Goal: Find specific page/section: Find specific page/section

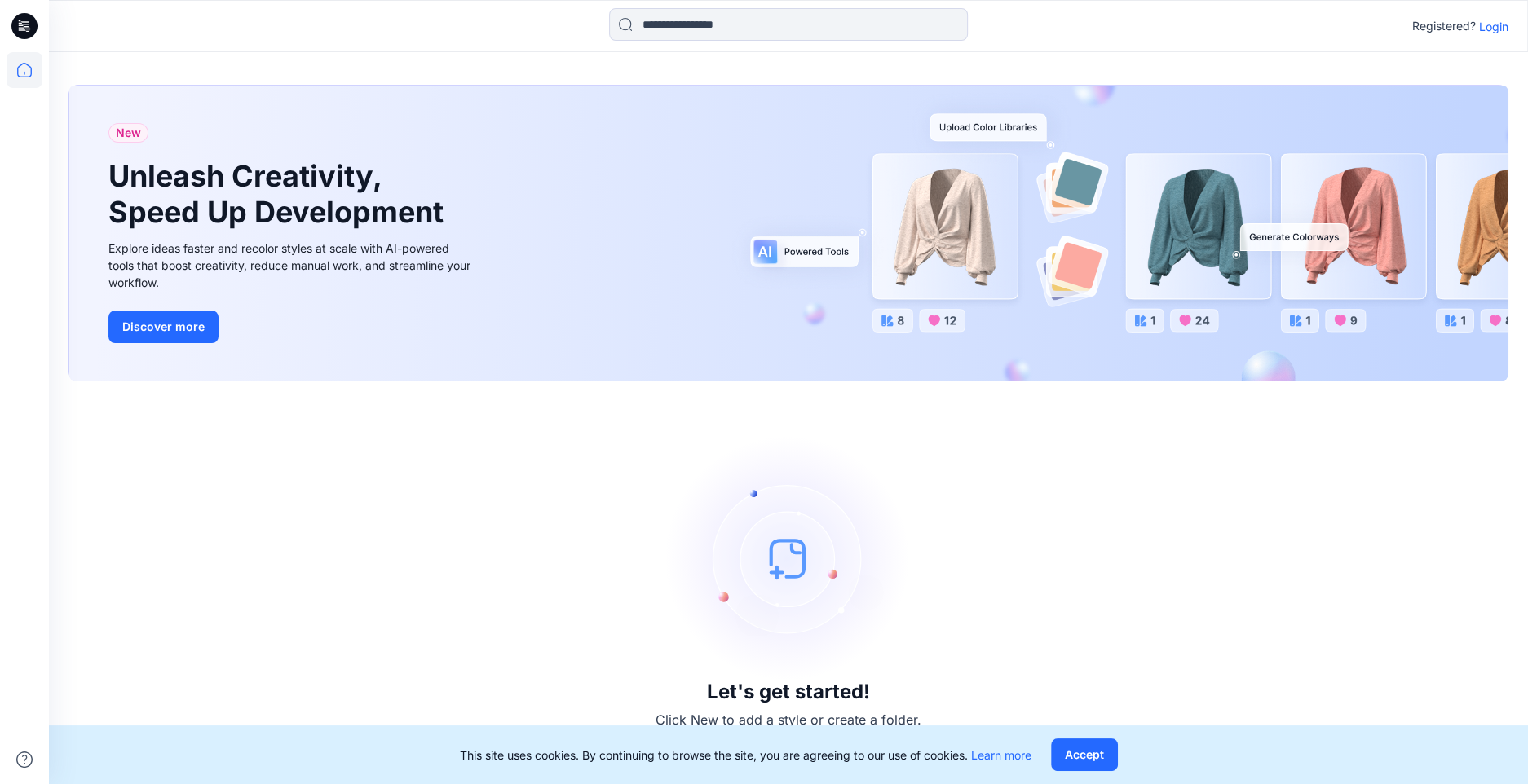
click at [1490, 20] on p "Login" at bounding box center [1493, 26] width 29 height 18
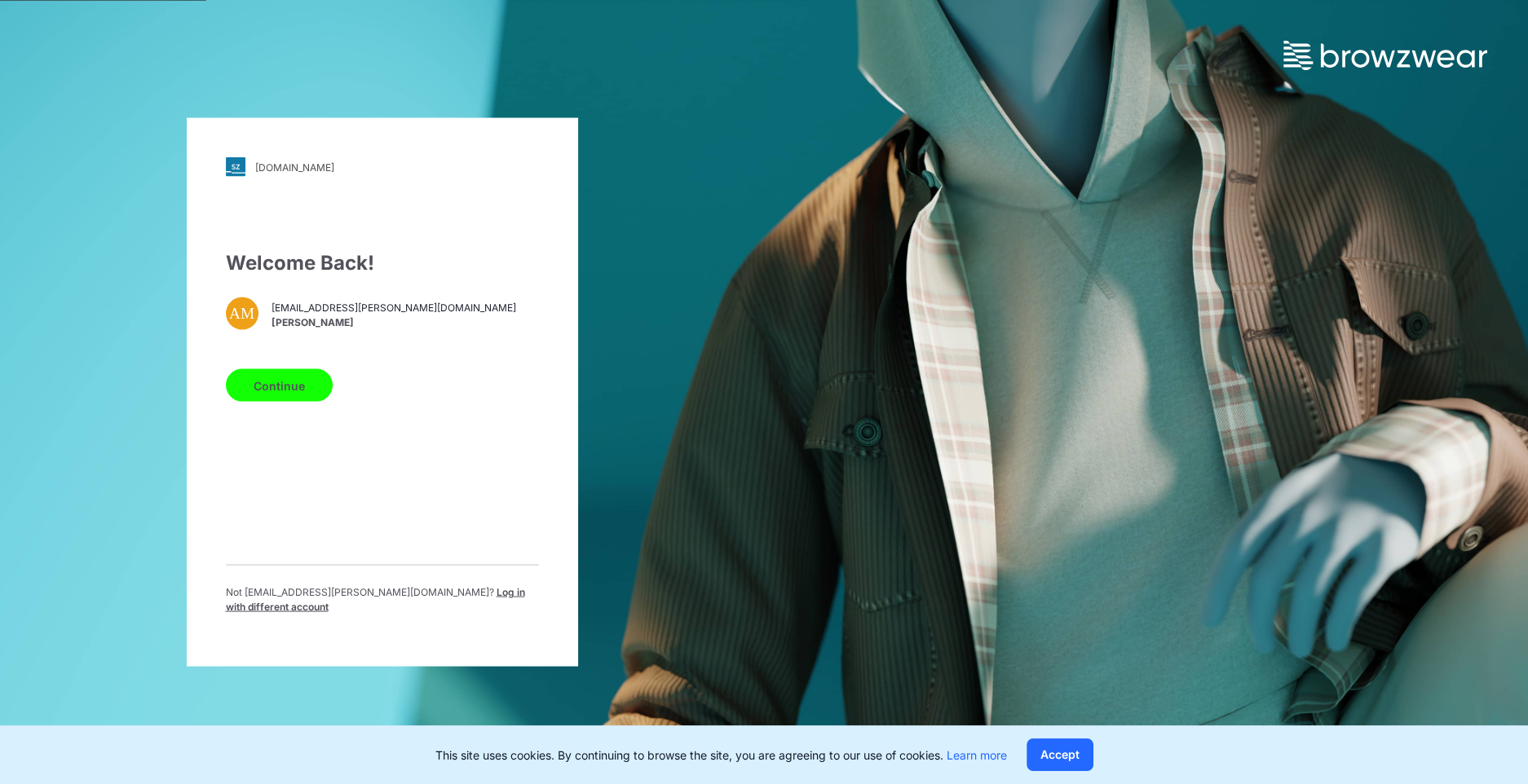
click at [268, 387] on button "Continue" at bounding box center [279, 385] width 107 height 32
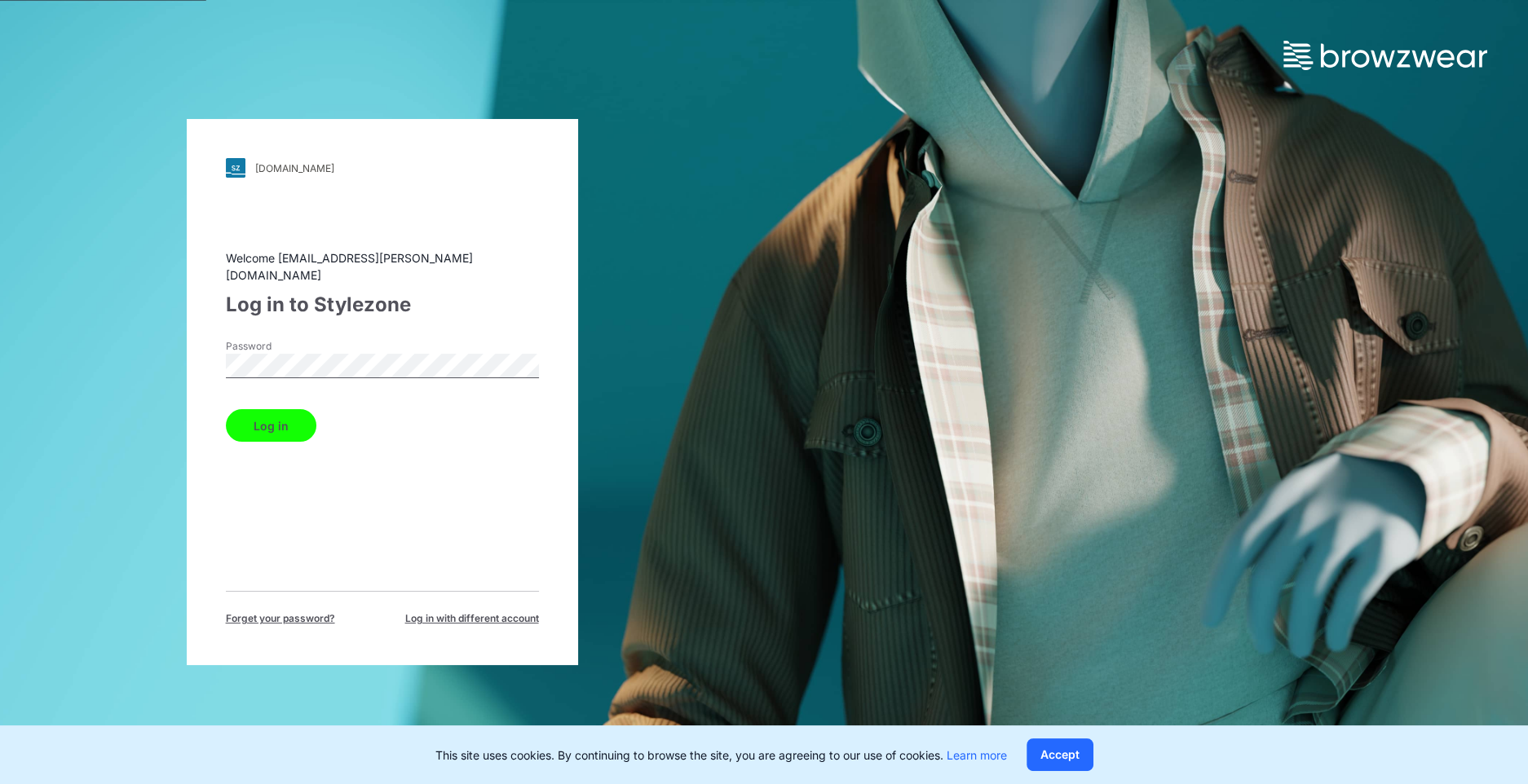
click at [271, 414] on button "Log in" at bounding box center [270, 425] width 90 height 32
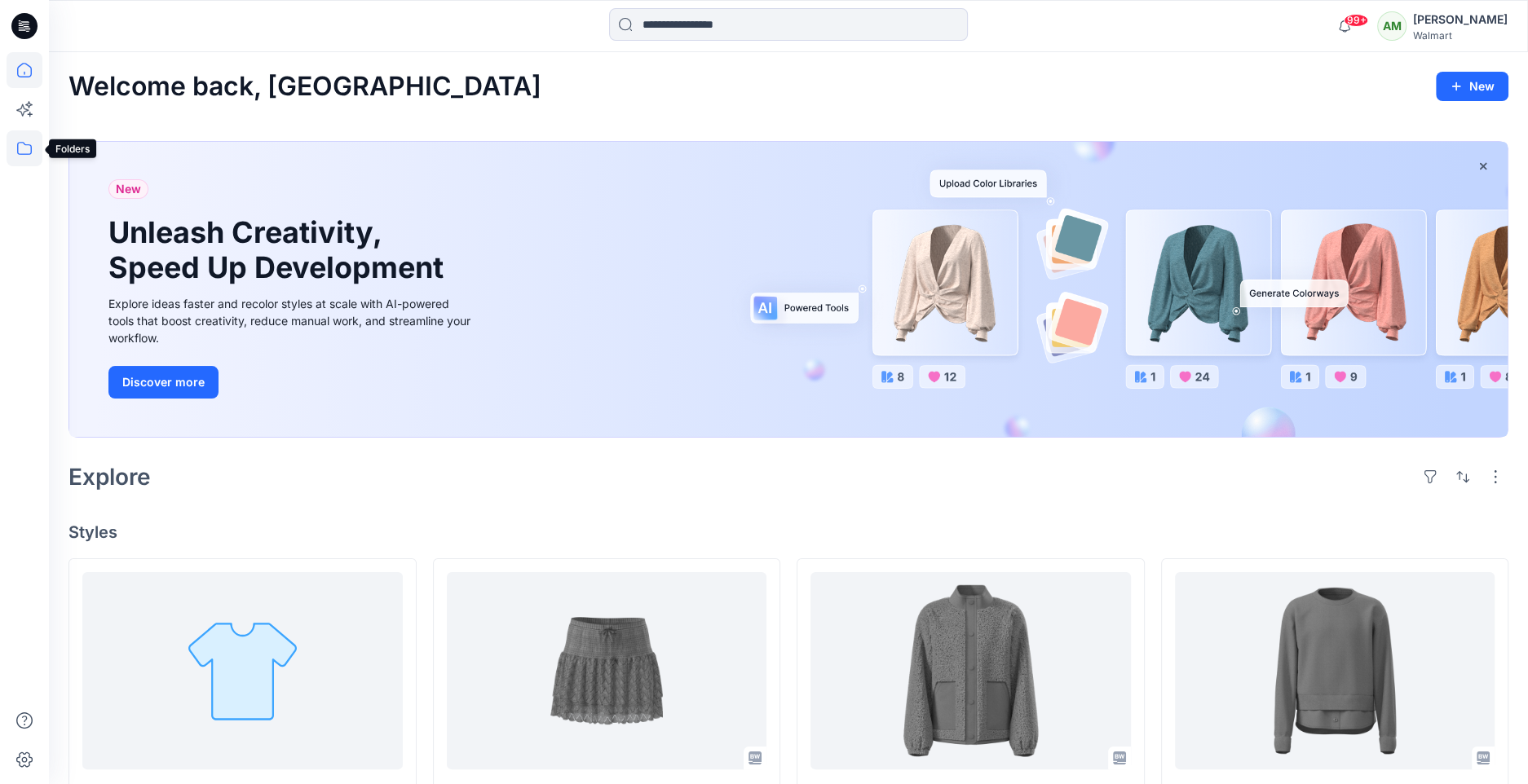
click at [23, 147] on icon at bounding box center [24, 148] width 36 height 36
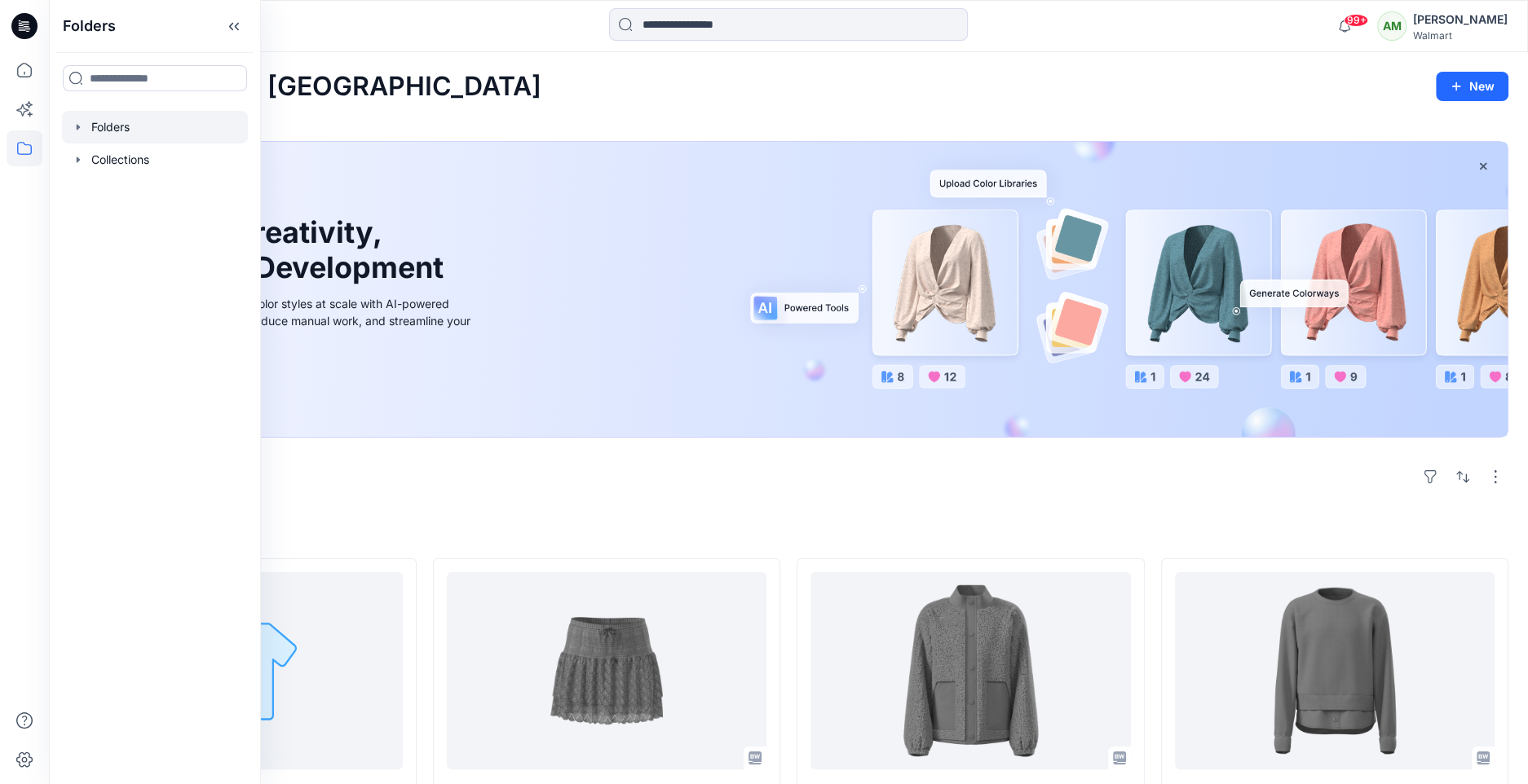
click at [76, 126] on icon "button" at bounding box center [78, 126] width 4 height 6
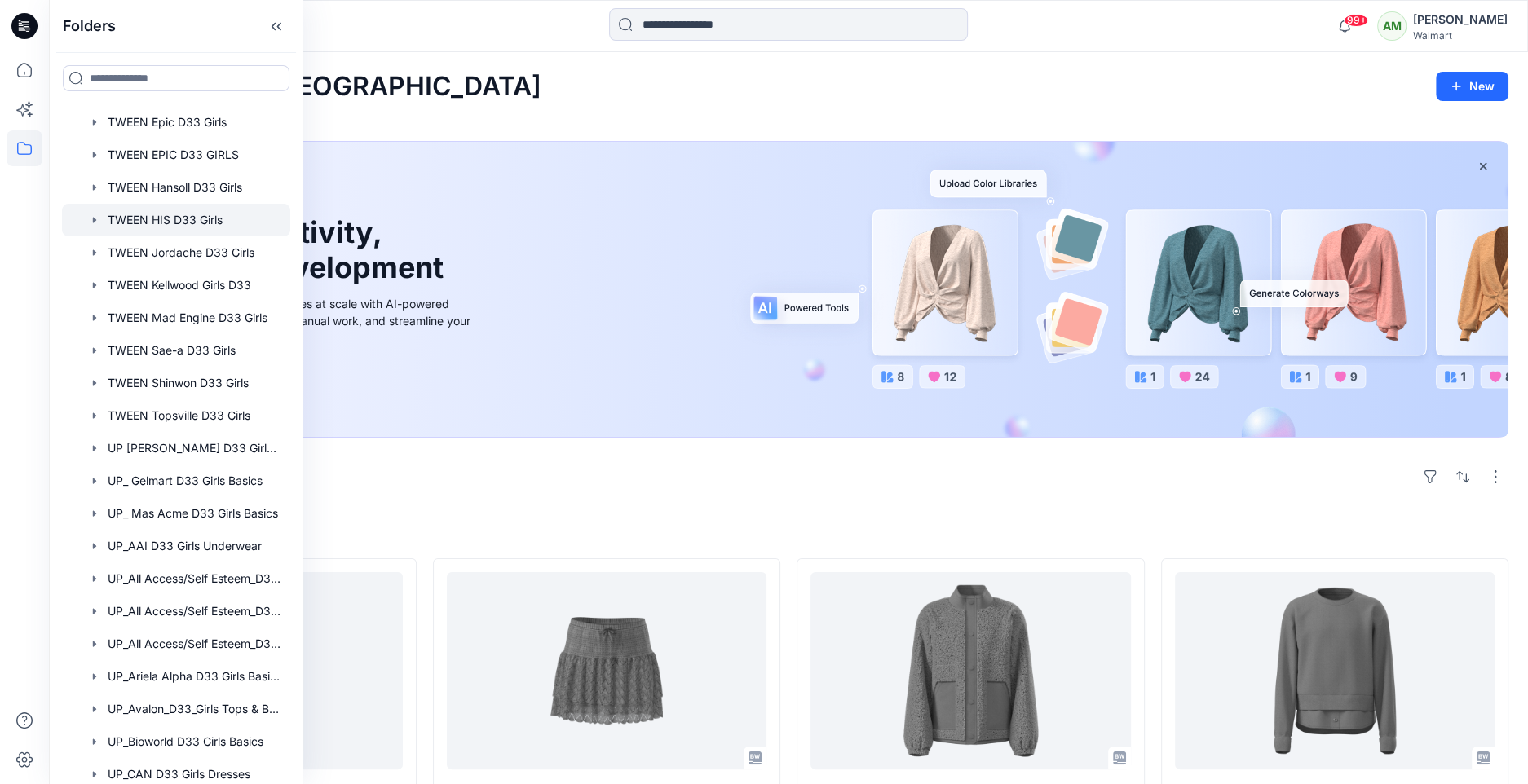
scroll to position [267, 0]
click at [175, 340] on div at bounding box center [176, 348] width 228 height 32
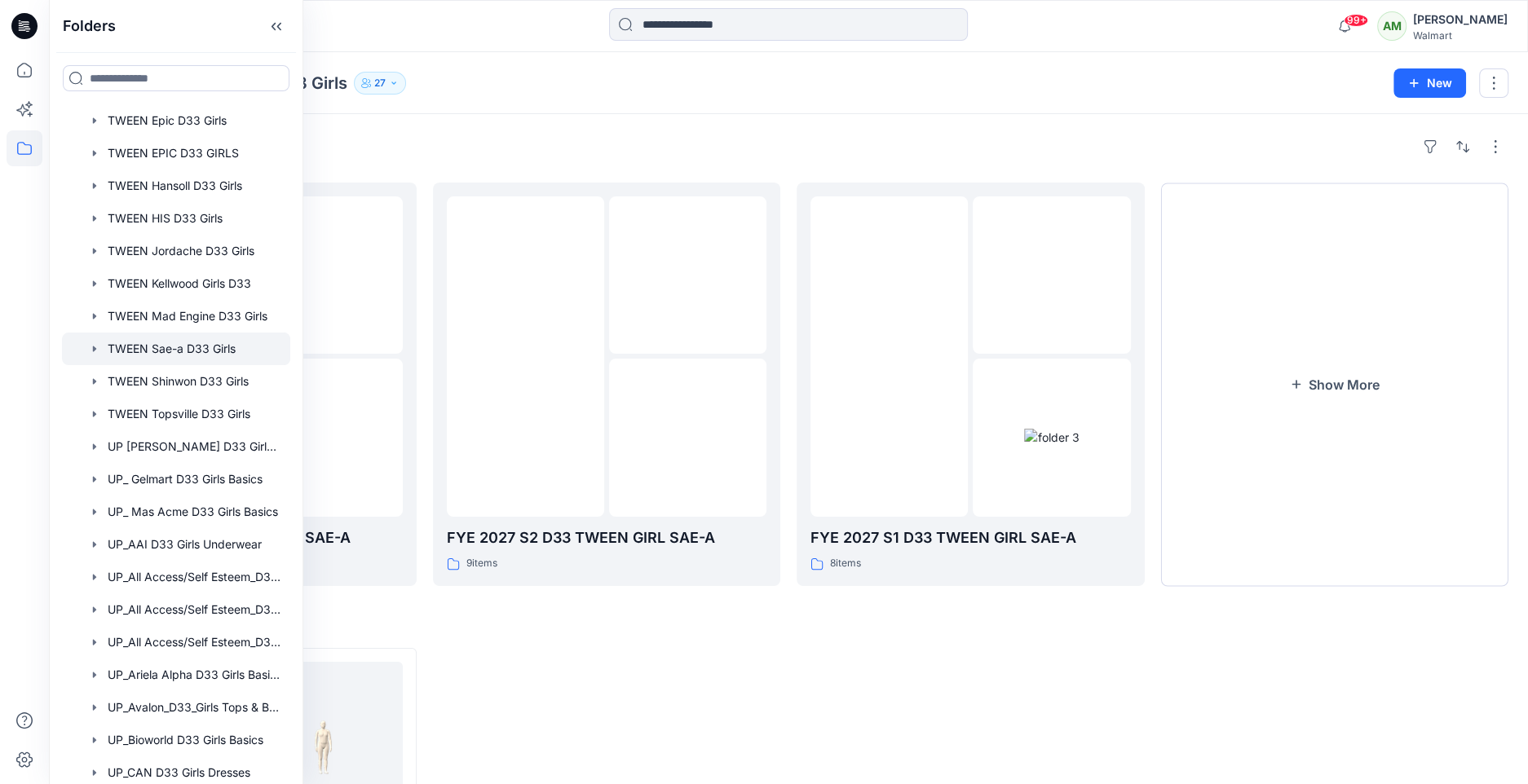
click at [601, 132] on div "Folders FYE 2027 S3 D33 TWEEN GIRL SAE-A 5 items FYE 2027 S2 D33 TWEEN GIRL SAE…" at bounding box center [789, 574] width 1479 height 921
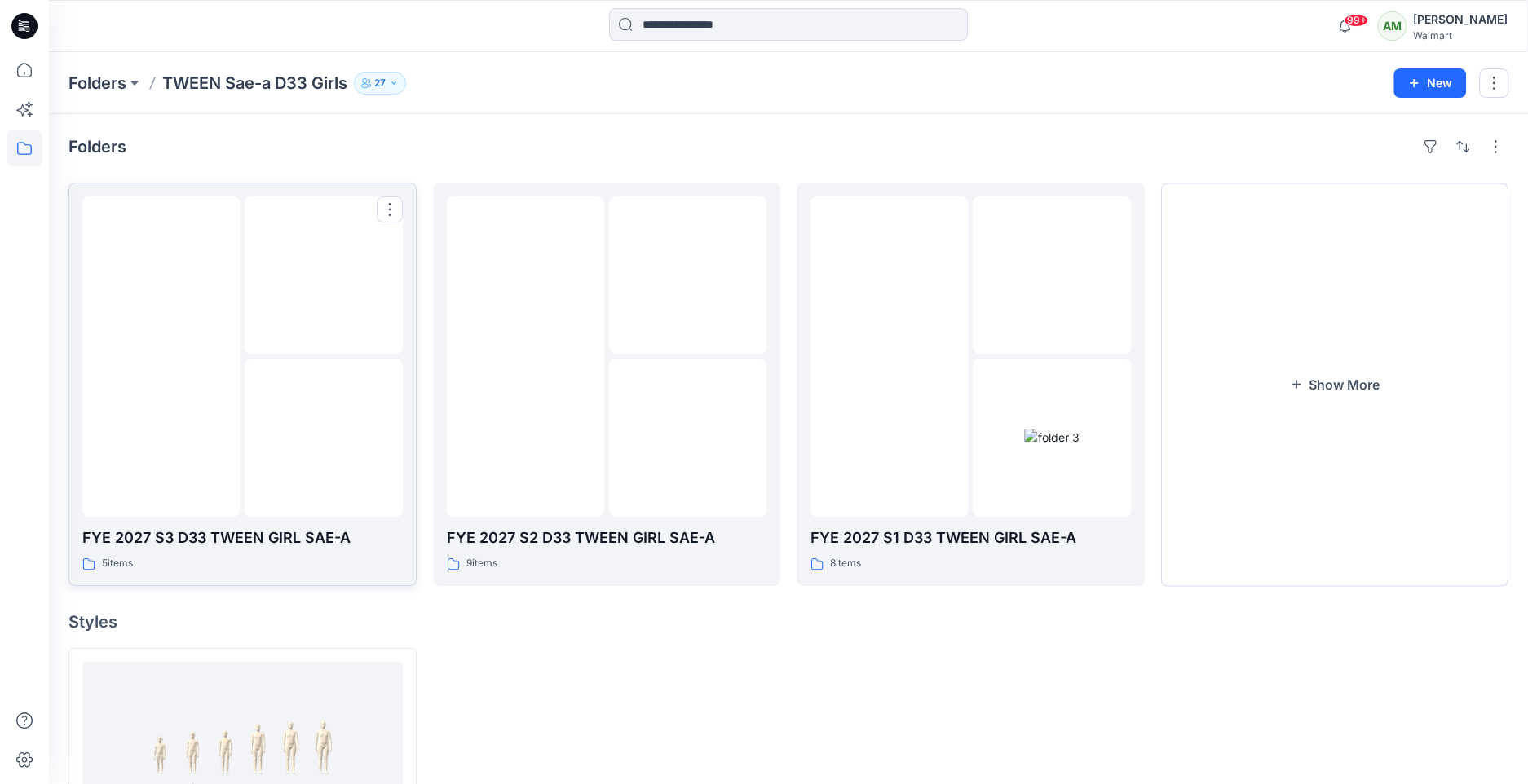
click at [190, 460] on div at bounding box center [161, 356] width 157 height 320
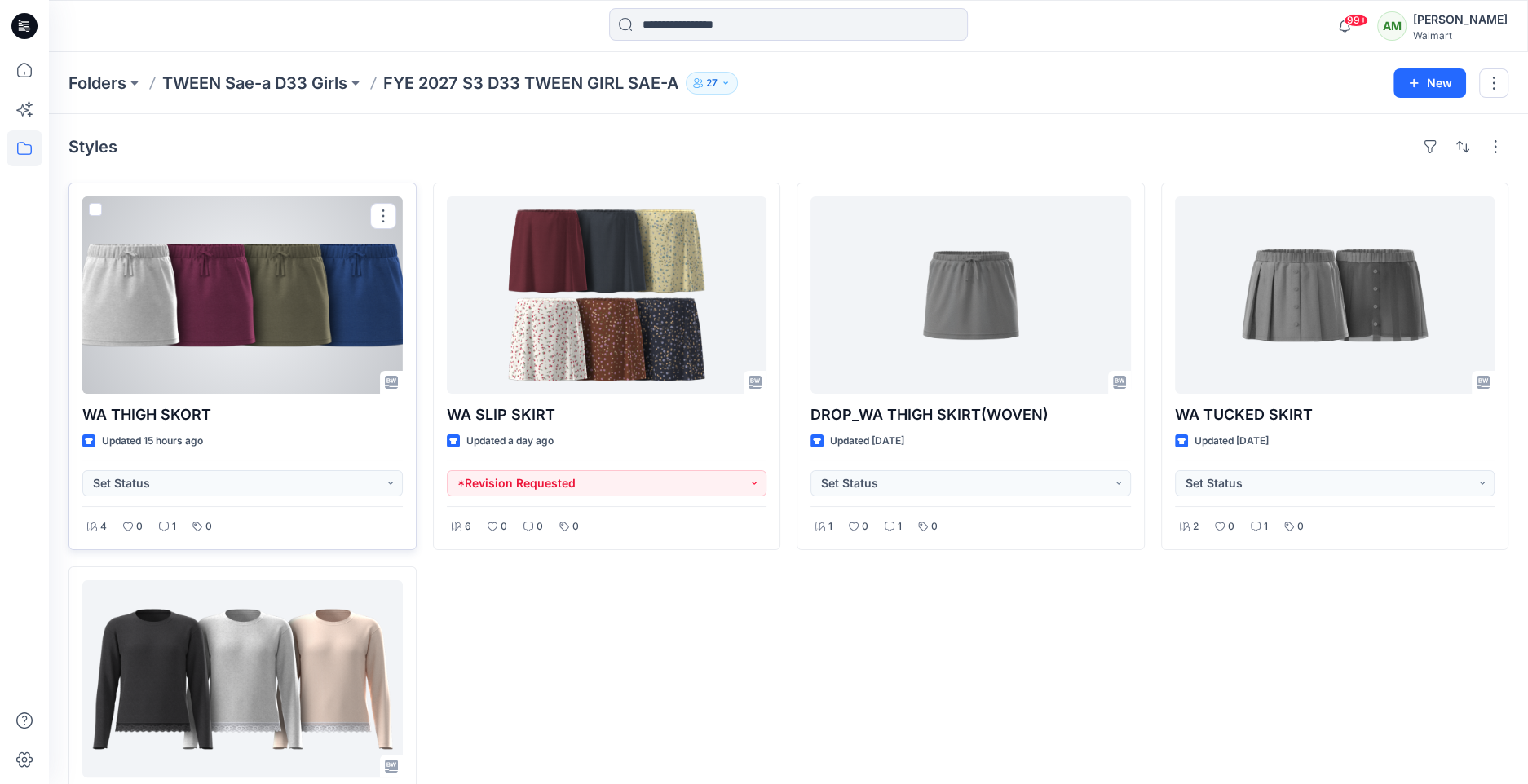
click at [233, 333] on div at bounding box center [242, 295] width 320 height 197
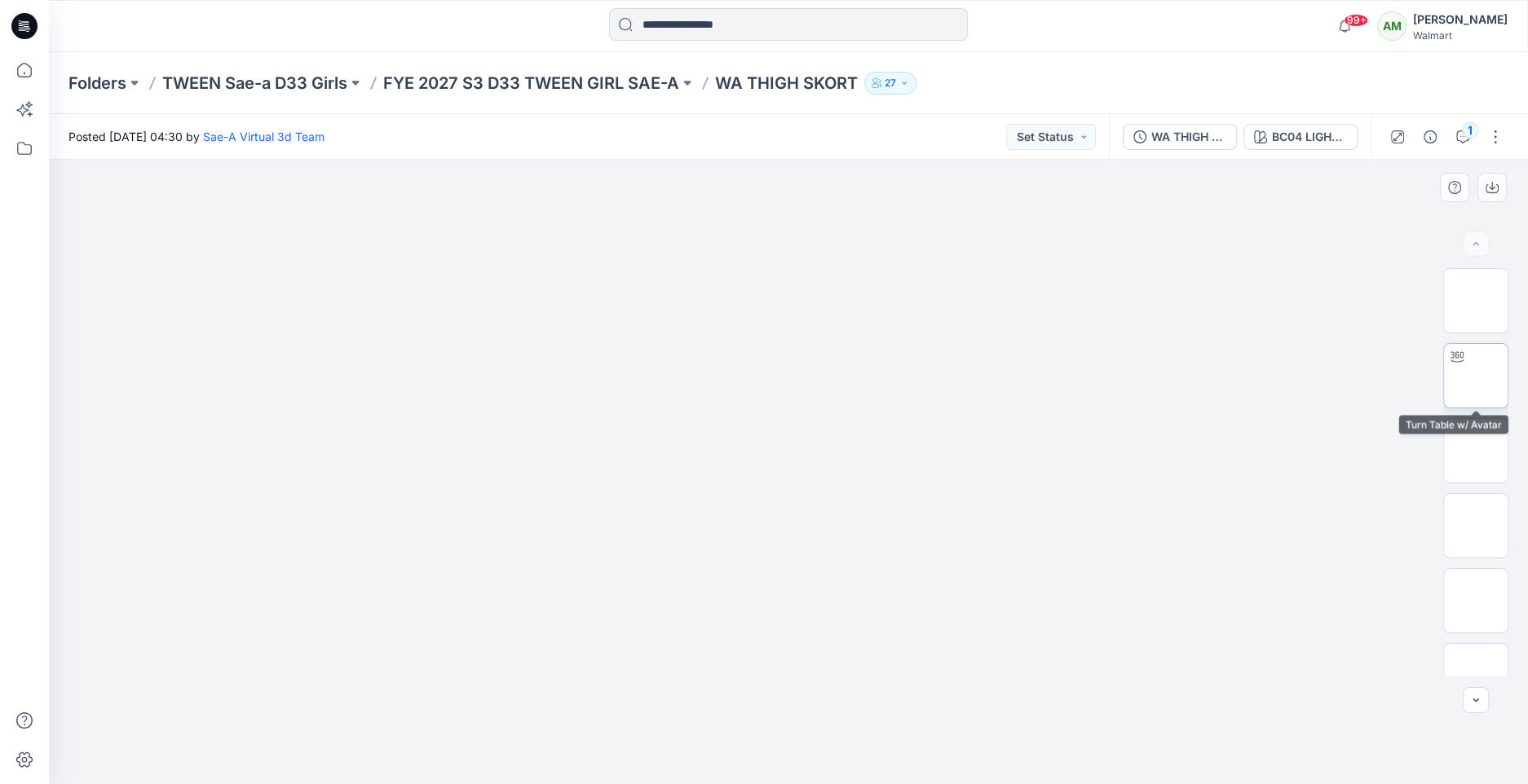
click at [1475, 375] on img at bounding box center [1475, 375] width 0 height 0
drag, startPoint x: 782, startPoint y: 755, endPoint x: 769, endPoint y: 750, distance: 13.9
click at [769, 749] on icon at bounding box center [790, 736] width 493 height 61
drag, startPoint x: 776, startPoint y: 757, endPoint x: 884, endPoint y: 745, distance: 108.7
click at [884, 745] on icon at bounding box center [790, 736] width 493 height 61
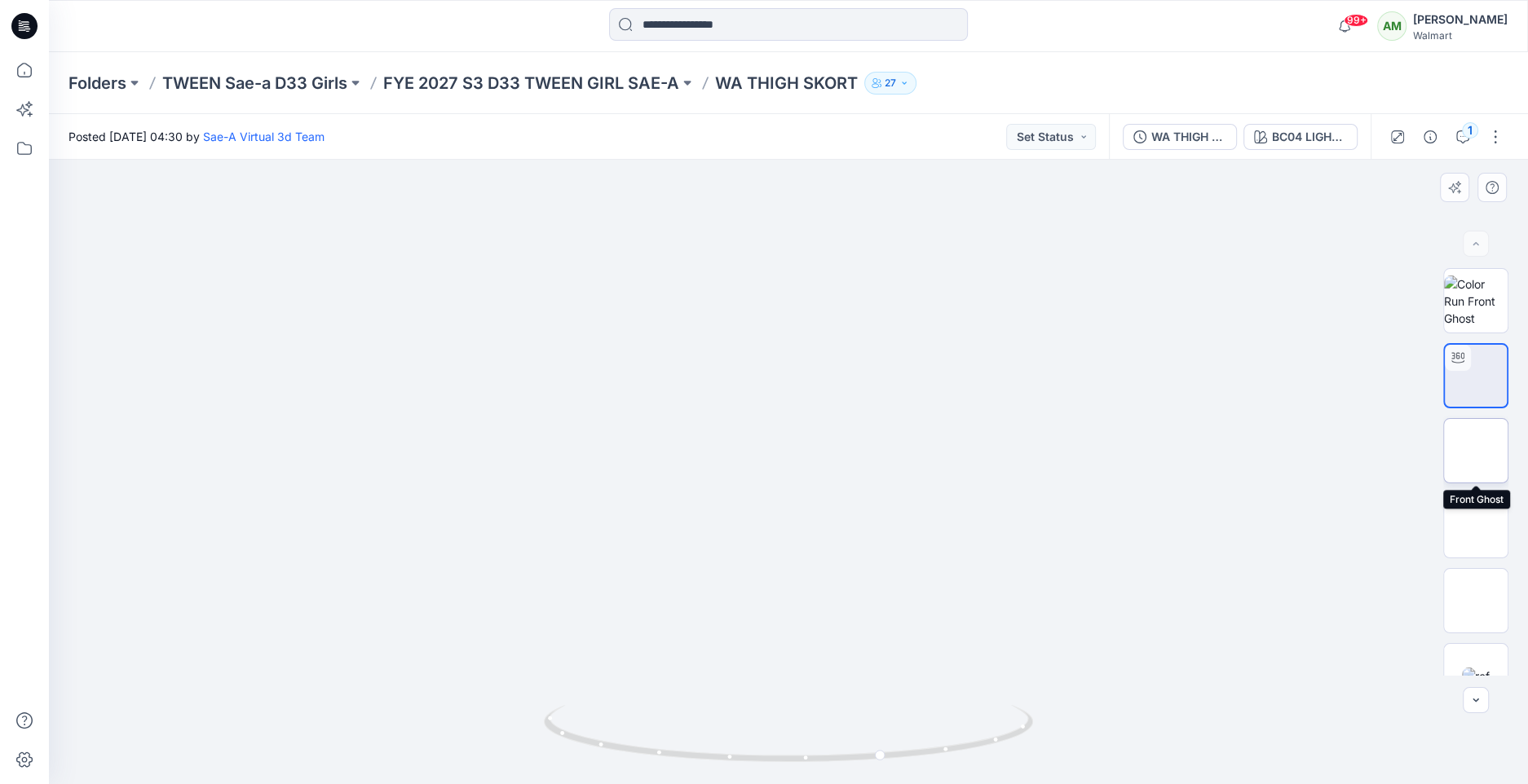
click at [1475, 451] on img at bounding box center [1475, 451] width 0 height 0
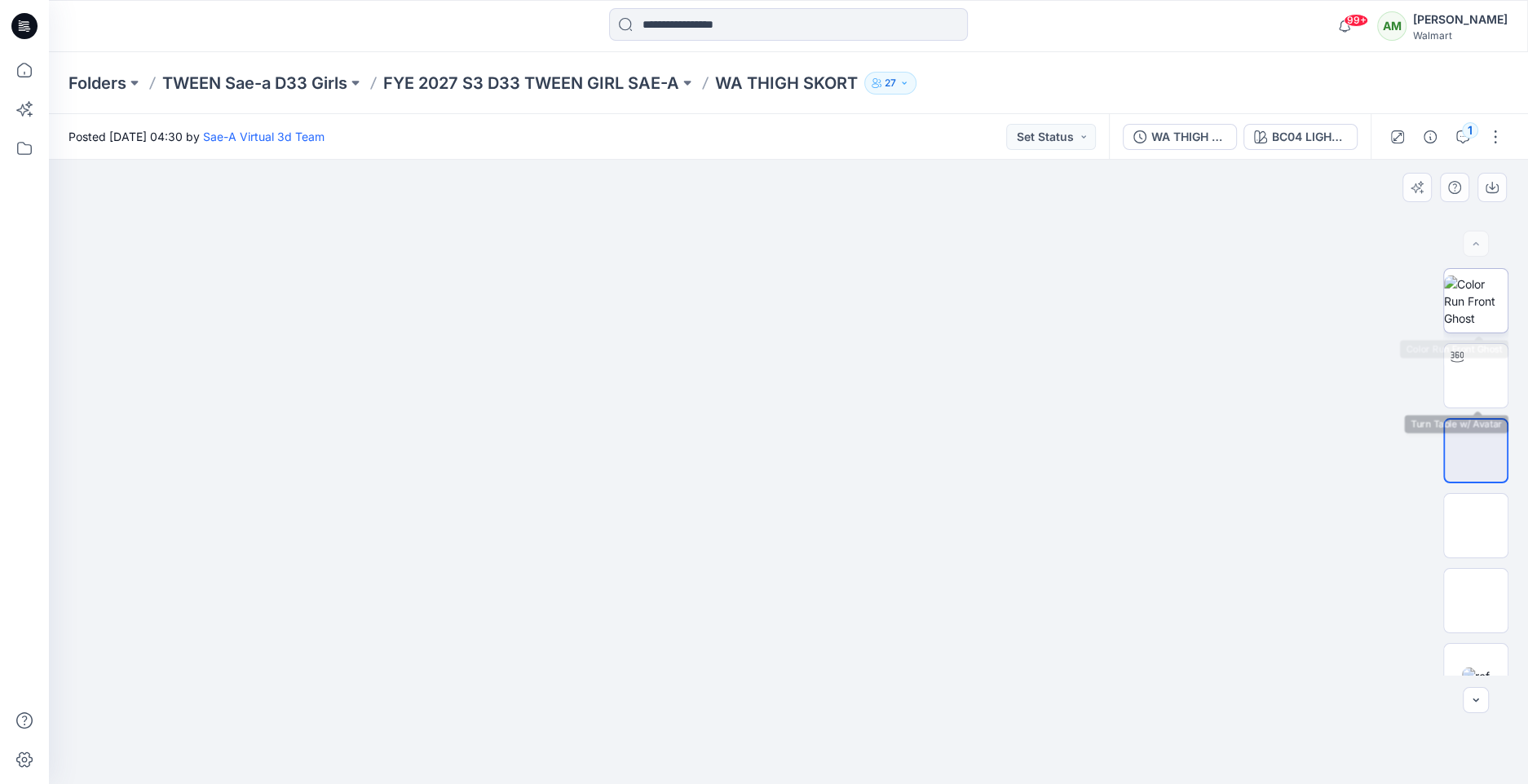
click at [1482, 297] on img at bounding box center [1475, 301] width 63 height 52
click at [1475, 375] on img at bounding box center [1475, 375] width 0 height 0
drag, startPoint x: 789, startPoint y: 758, endPoint x: 732, endPoint y: 740, distance: 59.8
click at [732, 740] on icon at bounding box center [790, 736] width 493 height 61
